Goal: Navigation & Orientation: Find specific page/section

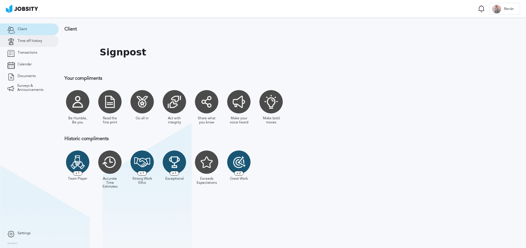
click at [22, 39] on span "Time off history" at bounding box center [30, 41] width 25 height 4
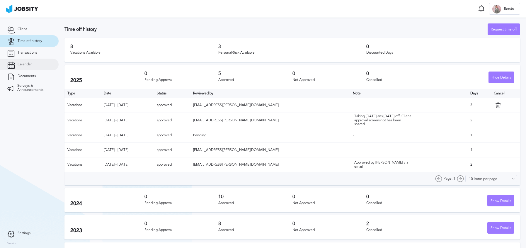
click at [44, 60] on link "Calendar" at bounding box center [29, 65] width 59 height 12
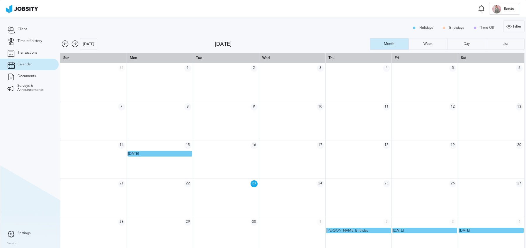
click at [100, 45] on div "[DATE]" at bounding box center [137, 44] width 155 height 12
click at [91, 45] on div "[DATE]" at bounding box center [88, 44] width 17 height 12
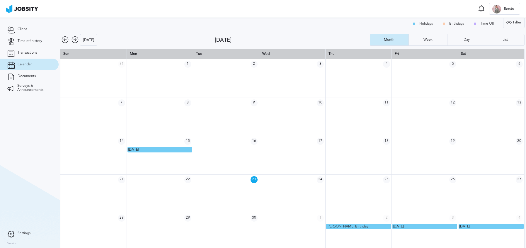
scroll to position [8, 0]
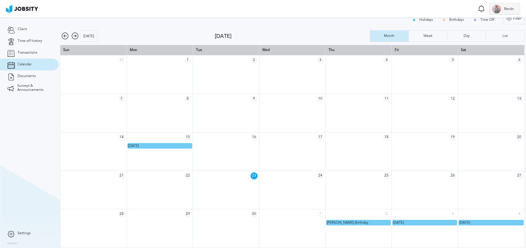
click at [494, 4] on div "R Renán" at bounding box center [505, 9] width 30 height 12
click at [498, 10] on li "Log Out" at bounding box center [505, 9] width 31 height 12
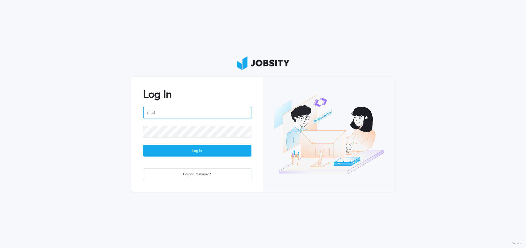
click at [201, 118] on div at bounding box center [197, 116] width 108 height 19
click at [247, 115] on input "email" at bounding box center [197, 113] width 108 height 12
click at [248, 108] on input "email" at bounding box center [197, 113] width 108 height 12
click at [0, 248] on com-1password-button at bounding box center [0, 248] width 0 height 0
type input "[EMAIL_ADDRESS][DOMAIN_NAME]"
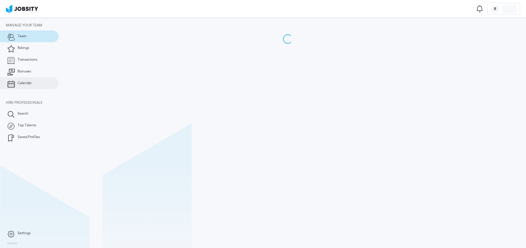
click at [29, 84] on span "Calendar" at bounding box center [25, 83] width 14 height 4
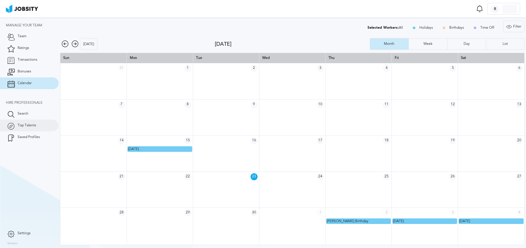
click at [30, 123] on span "Top Talents" at bounding box center [27, 125] width 18 height 4
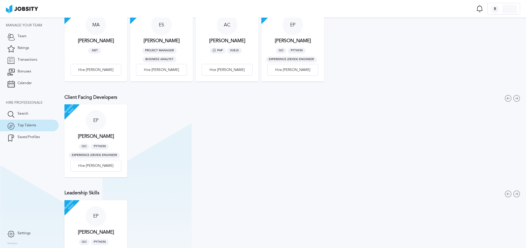
scroll to position [101, 0]
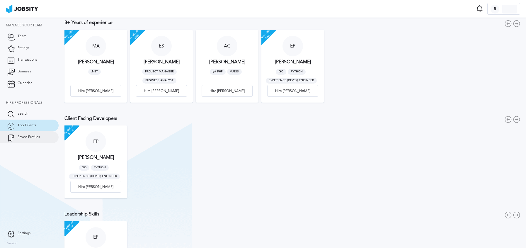
click at [31, 138] on span "Saved Profiles" at bounding box center [29, 137] width 22 height 4
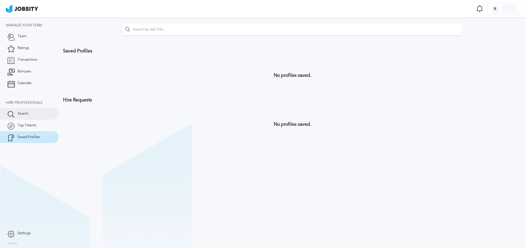
click at [26, 115] on span "Search" at bounding box center [23, 114] width 11 height 4
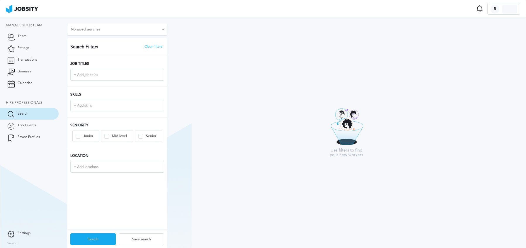
click at [104, 179] on div "Search Filters Clear filters Job Titles + Add job titles Skills + Add skills Se…" at bounding box center [117, 134] width 100 height 192
click at [105, 171] on input "+ Add locations" at bounding box center [117, 167] width 93 height 11
click at [41, 145] on section "Manage your team Team Ratings Transactions Bonuses Calendar Hire Professionals …" at bounding box center [29, 123] width 59 height 210
click at [28, 82] on span "Calendar" at bounding box center [25, 83] width 14 height 4
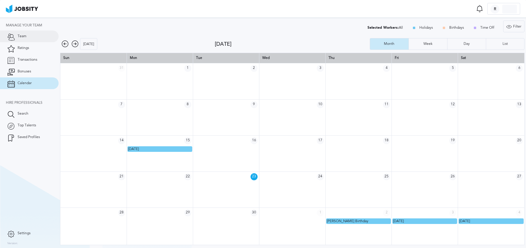
click at [33, 31] on link "Team" at bounding box center [29, 36] width 59 height 12
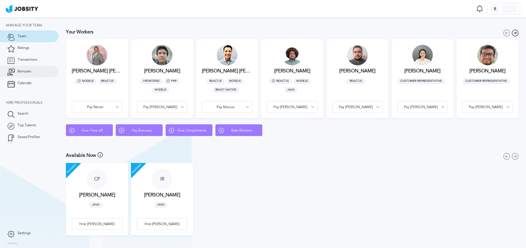
click at [33, 75] on link "Bonuses" at bounding box center [29, 72] width 59 height 12
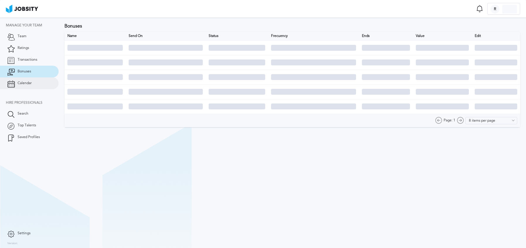
click at [33, 81] on link "Calendar" at bounding box center [29, 83] width 59 height 12
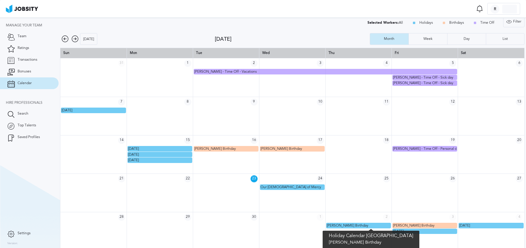
scroll to position [8, 0]
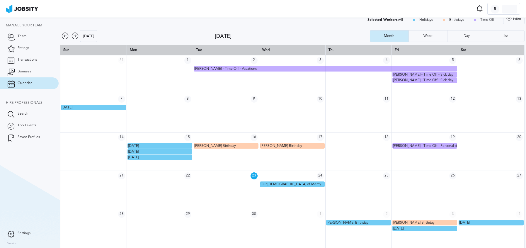
click at [76, 36] on icon at bounding box center [75, 36] width 7 height 7
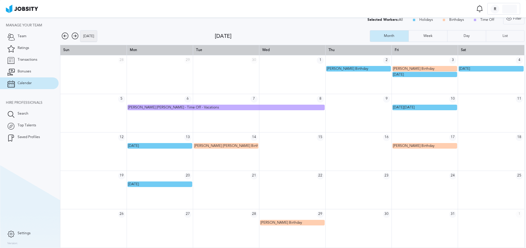
click at [94, 31] on div "[DATE]" at bounding box center [88, 36] width 17 height 12
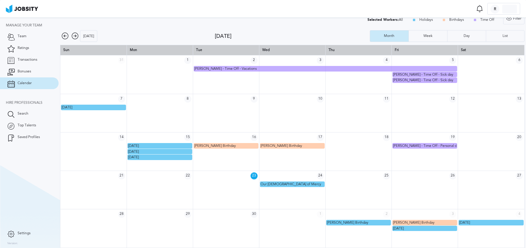
click at [75, 34] on icon at bounding box center [75, 36] width 7 height 7
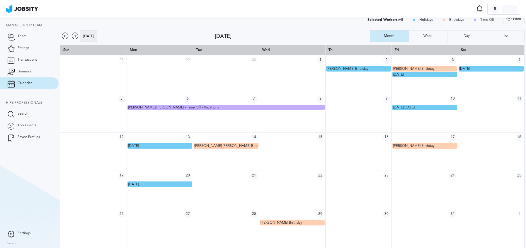
click at [88, 33] on div "[DATE]" at bounding box center [88, 36] width 17 height 12
